Goal: Task Accomplishment & Management: Complete application form

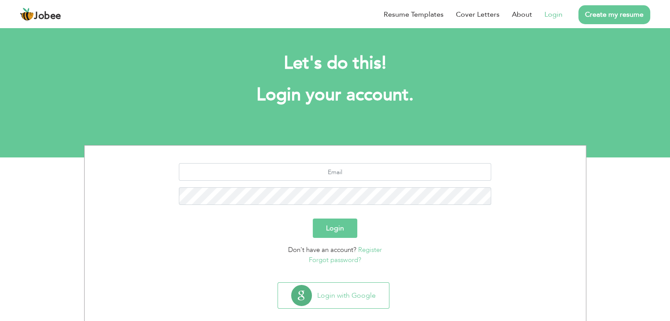
click at [556, 16] on link "Login" at bounding box center [553, 14] width 18 height 11
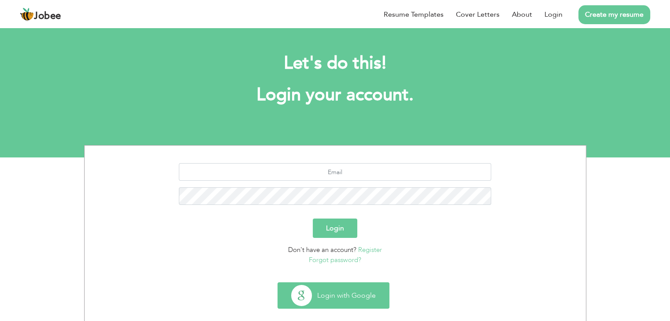
click at [317, 288] on button "Login with Google" at bounding box center [333, 296] width 111 height 26
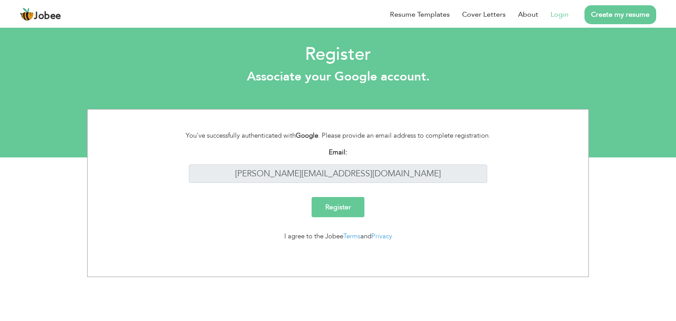
click at [556, 16] on link "Login" at bounding box center [560, 14] width 18 height 11
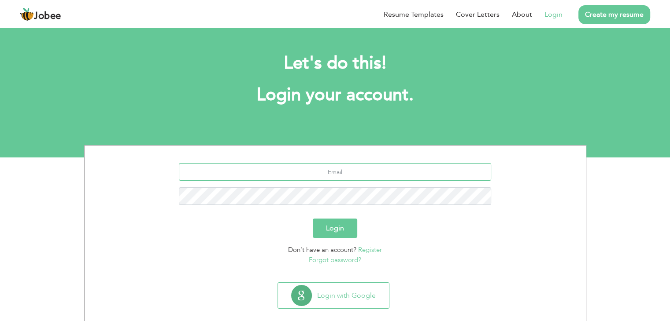
click at [322, 170] on input "text" at bounding box center [335, 172] width 312 height 18
type input "[PERSON_NAME][EMAIL_ADDRESS][DOMAIN_NAME]"
click at [339, 229] on button "Login" at bounding box center [335, 228] width 44 height 19
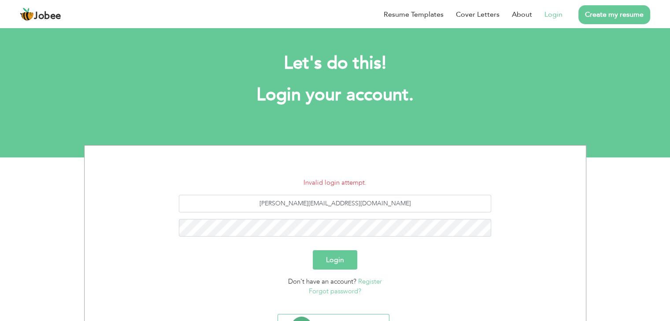
click at [343, 257] on button "Login" at bounding box center [335, 260] width 44 height 19
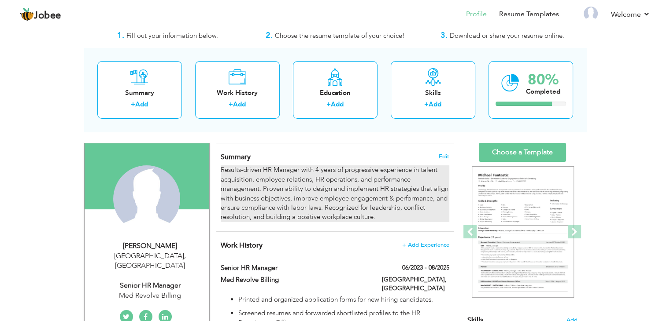
click at [349, 223] on div "Summary Edit Results-driven HR Manager with 4 years of progressive experience i…" at bounding box center [335, 188] width 238 height 89
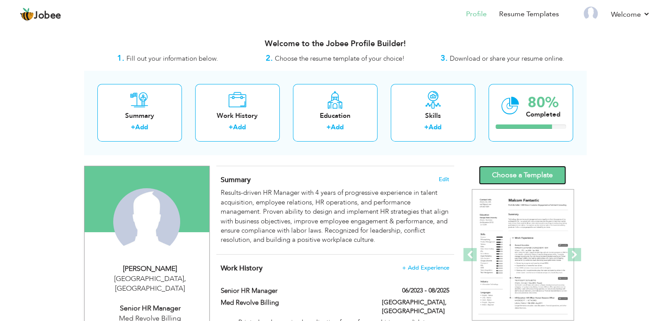
click at [525, 174] on link "Choose a Template" at bounding box center [522, 175] width 87 height 19
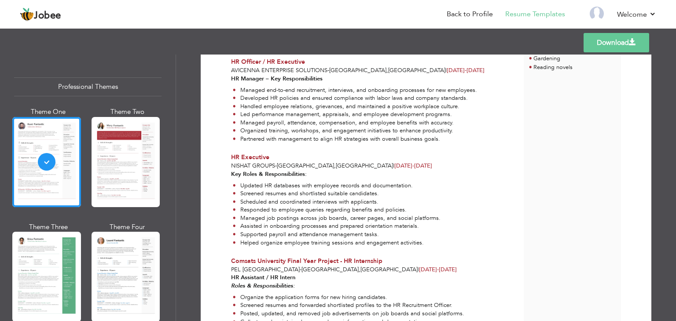
scroll to position [385, 0]
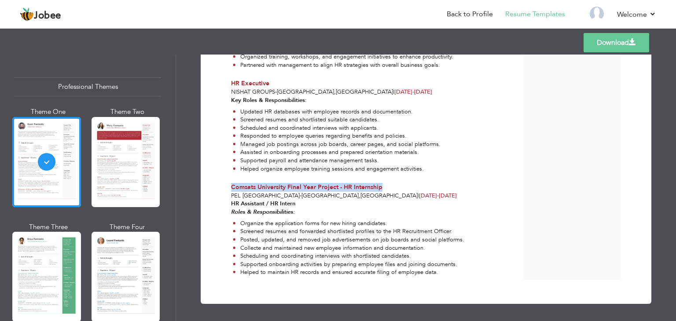
drag, startPoint x: 385, startPoint y: 187, endPoint x: 228, endPoint y: 185, distance: 156.8
click at [228, 185] on div "Comsats University Final Year Project - HR Internship PEL Lahore - Lahore , Pak…" at bounding box center [372, 191] width 293 height 17
copy span "Comsats University Final Year Project - HR Internship"
drag, startPoint x: 313, startPoint y: 193, endPoint x: 217, endPoint y: 197, distance: 96.1
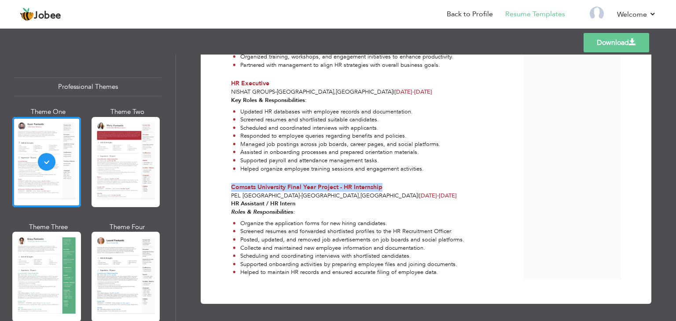
click at [305, 200] on div "HR Assistant / HR Intern Roles & Responsibilities: Organize the application for…" at bounding box center [372, 240] width 293 height 80
drag, startPoint x: 262, startPoint y: 193, endPoint x: 225, endPoint y: 193, distance: 37.4
click at [226, 193] on div "Comsats University Final Year Project - HR Internship PEL Lahore - Lahore , Pak…" at bounding box center [372, 191] width 293 height 17
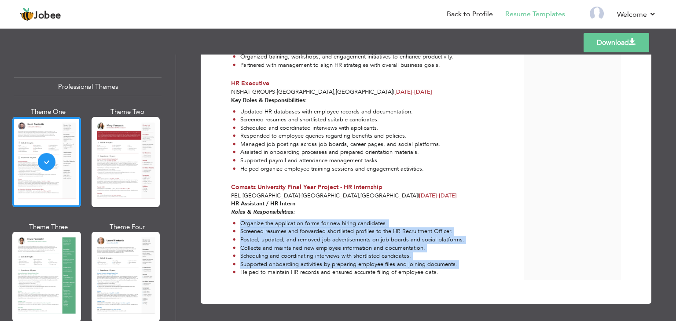
drag, startPoint x: 437, startPoint y: 273, endPoint x: 240, endPoint y: 222, distance: 203.7
click at [240, 222] on ul "Organize the application forms for new hiring candidates. Screened resumes and …" at bounding box center [372, 248] width 283 height 57
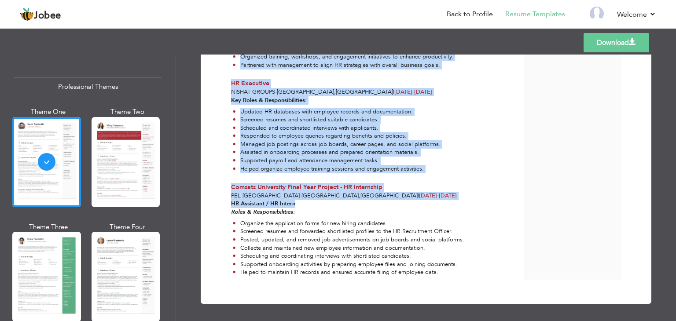
drag, startPoint x: 297, startPoint y: 201, endPoint x: 224, endPoint y: 203, distance: 73.1
copy div "Farwa Batool Senior HR Manager at Med Revolve Billing Results-driven HR Manager…"
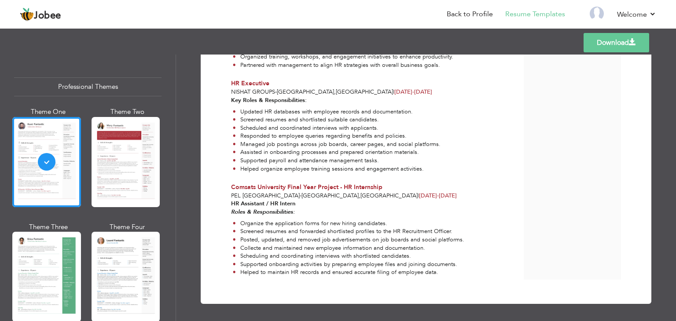
click at [318, 236] on li "Posted, updated, and removed job advertisements on job boards and social platfo…" at bounding box center [349, 240] width 232 height 8
drag, startPoint x: 277, startPoint y: 200, endPoint x: 229, endPoint y: 204, distance: 48.6
click at [229, 204] on div "HR Assistant / HR Intern Roles & Responsibilities: Organize the application for…" at bounding box center [372, 240] width 293 height 80
copy strong "HR Assistant / HR Intern"
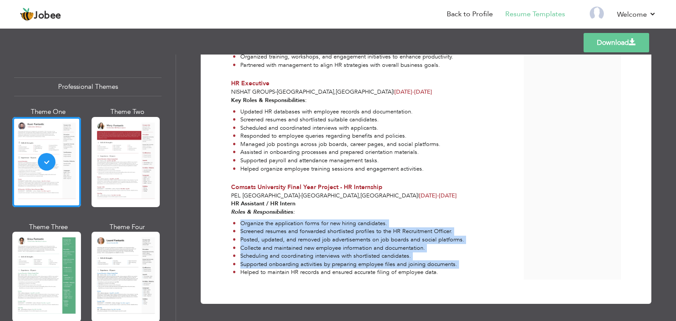
drag, startPoint x: 446, startPoint y: 270, endPoint x: 258, endPoint y: 224, distance: 193.7
click at [258, 224] on ul "Organize the application forms for new hiring candidates. Screened resumes and …" at bounding box center [372, 248] width 283 height 57
click at [254, 233] on li "Screened resumes and forwarded shortlisted profiles to the HR Recruitment Offic…" at bounding box center [349, 232] width 232 height 8
drag, startPoint x: 239, startPoint y: 221, endPoint x: 436, endPoint y: 273, distance: 203.6
click at [436, 273] on ul "Organize the application forms for new hiring candidates. Screened resumes and …" at bounding box center [372, 248] width 283 height 57
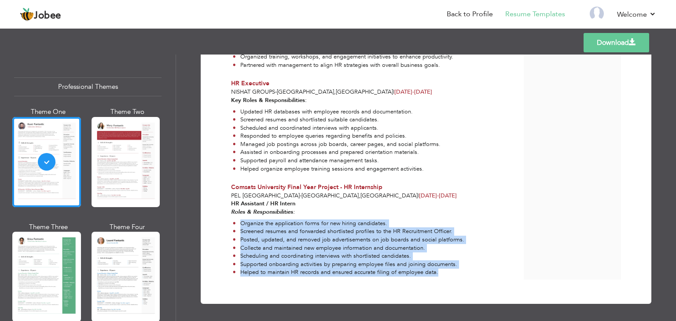
copy ul "Organize the application forms for new hiring candidates. Screened resumes and …"
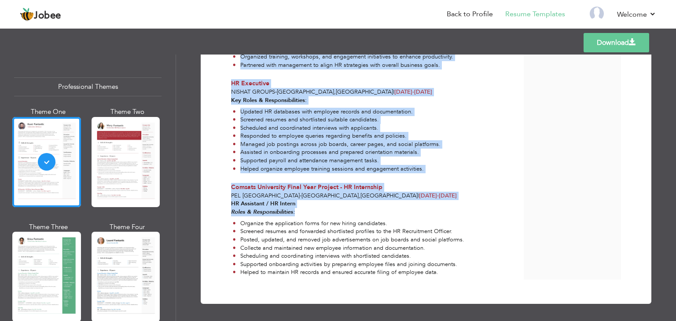
drag, startPoint x: 295, startPoint y: 210, endPoint x: 223, endPoint y: 210, distance: 71.3
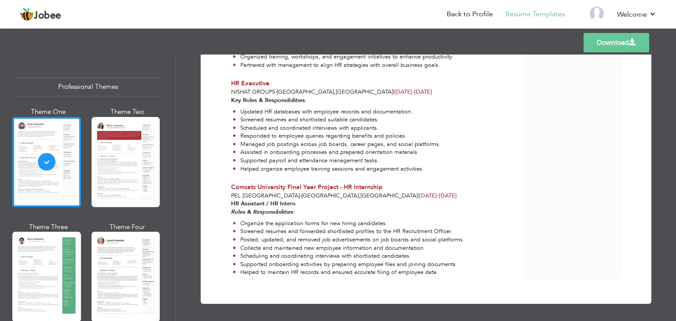
drag, startPoint x: 297, startPoint y: 211, endPoint x: 227, endPoint y: 205, distance: 69.8
click at [227, 205] on div "HR Assistant / HR Intern Roles & Responsibilities: Organize the application for…" at bounding box center [372, 240] width 293 height 80
copy div "HR Assistant / HR Intern Roles & Responsibilities:"
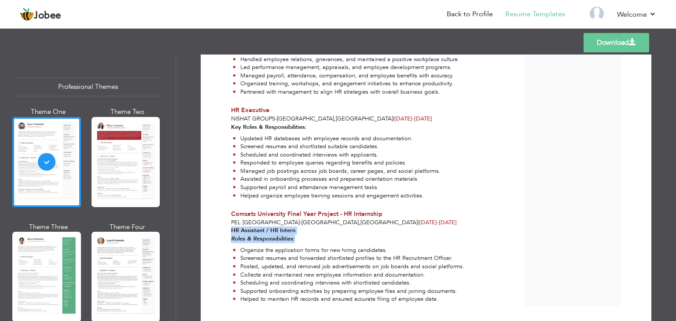
scroll to position [335, 0]
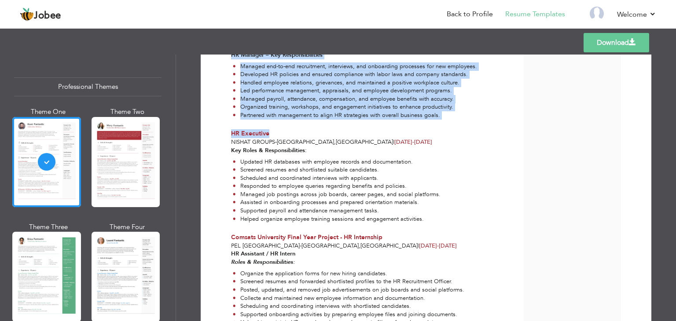
drag, startPoint x: 271, startPoint y: 134, endPoint x: 223, endPoint y: 131, distance: 48.1
click at [223, 131] on div "Download Farwa Batool Senior HR Manager at Med Revolve Billing Skills & Strengt…" at bounding box center [426, 38] width 420 height 610
click at [280, 136] on div "HR Executive" at bounding box center [372, 133] width 283 height 9
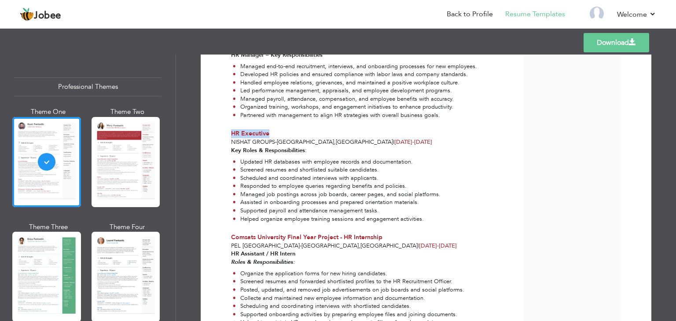
drag, startPoint x: 269, startPoint y: 130, endPoint x: 229, endPoint y: 133, distance: 39.3
click at [231, 133] on div "HR Executive" at bounding box center [372, 133] width 283 height 9
copy span "HR Executive"
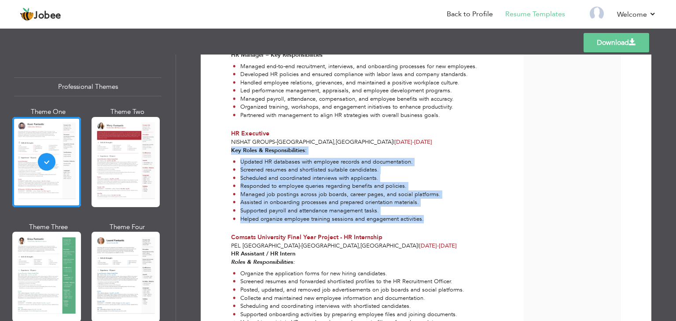
drag, startPoint x: 231, startPoint y: 149, endPoint x: 426, endPoint y: 222, distance: 208.7
click at [426, 222] on div "Key Roles & Responsibilities: Updated HR databases with employee records and do…" at bounding box center [372, 187] width 293 height 80
copy div "Key Roles & Responsibilities: Updated HR databases with employee records and do…"
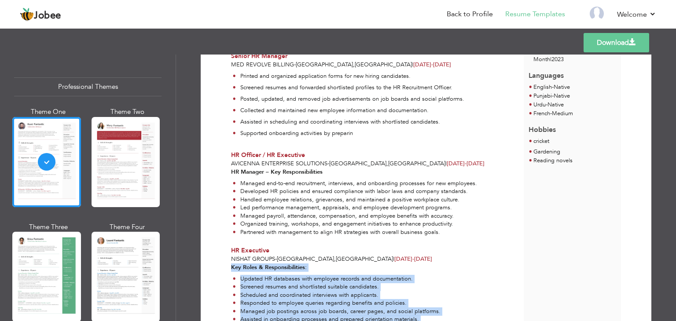
scroll to position [218, 0]
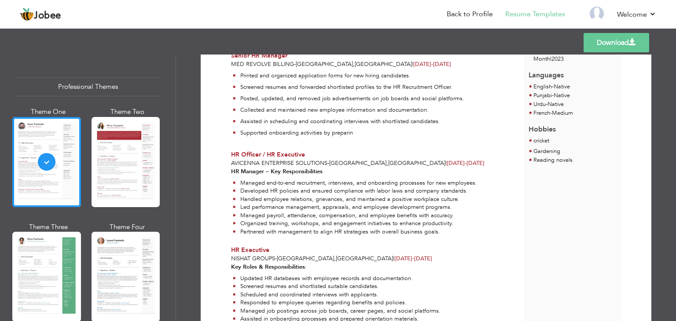
click at [354, 209] on li "Led performance management, appraisals, and employee development programs." at bounding box center [355, 207] width 244 height 8
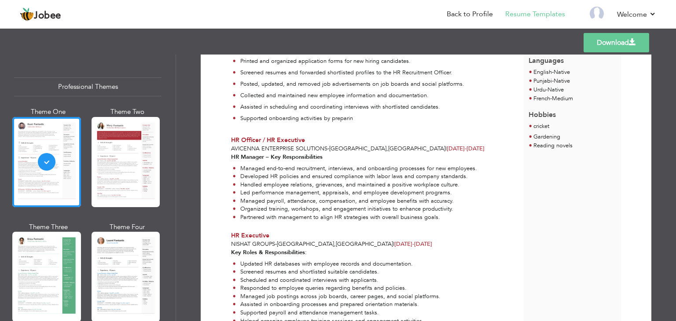
scroll to position [233, 0]
drag, startPoint x: 308, startPoint y: 136, endPoint x: 229, endPoint y: 138, distance: 79.3
click at [229, 138] on div "HR Officer / HR Executive Avicenna Enterprise Solutions - Lahore , Pakistan | D…" at bounding box center [372, 144] width 293 height 17
copy span "HR Officer / HR Executive"
drag, startPoint x: 373, startPoint y: 147, endPoint x: 227, endPoint y: 148, distance: 145.3
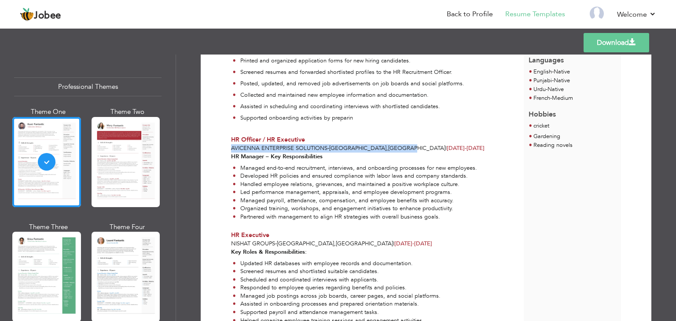
click at [227, 148] on div "HR Officer / HR Executive Avicenna Enterprise Solutions - Lahore , Pakistan | D…" at bounding box center [372, 144] width 293 height 17
copy span "Avicenna Enterprise Solutions - Lahore , Pakistan"
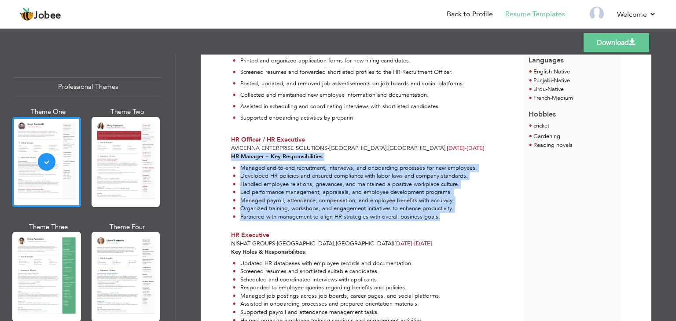
drag, startPoint x: 444, startPoint y: 221, endPoint x: 228, endPoint y: 157, distance: 225.3
click at [228, 157] on div "HR Manager – Key Responsibilities Managed end-to-end recruitment, interviews, a…" at bounding box center [372, 189] width 293 height 72
copy div "HR Manager – Key Responsibilities Managed end-to-end recruitment, interviews, a…"
